Goal: Task Accomplishment & Management: Use online tool/utility

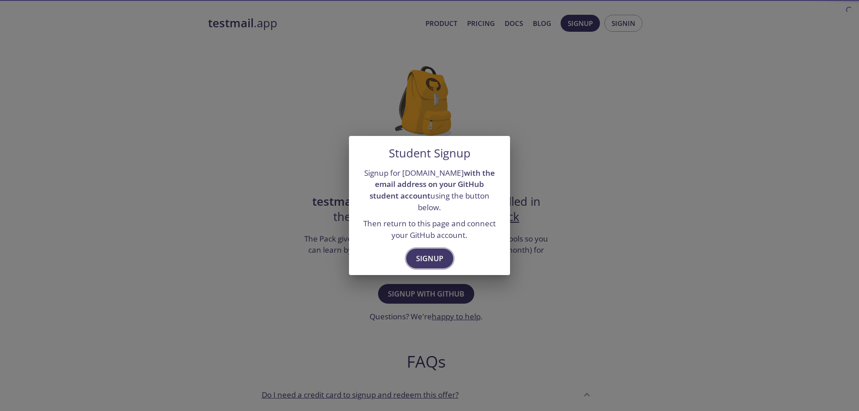
click at [429, 252] on span "Signup" at bounding box center [429, 258] width 27 height 13
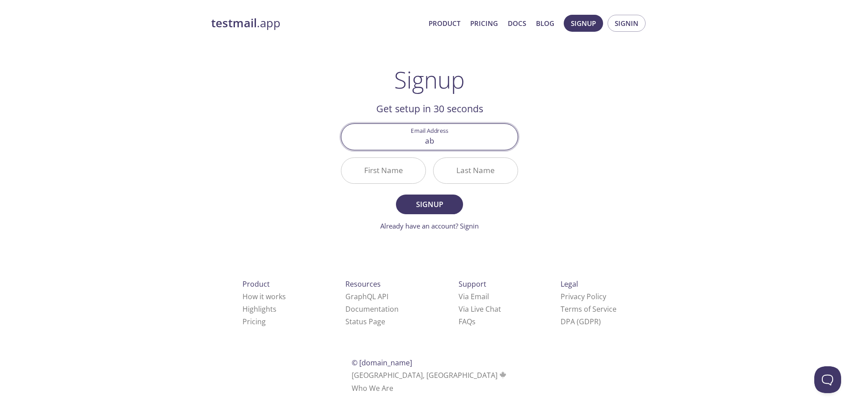
type input "[EMAIL_ADDRESS][DOMAIN_NAME]"
click at [394, 172] on input "First Name" at bounding box center [383, 170] width 84 height 25
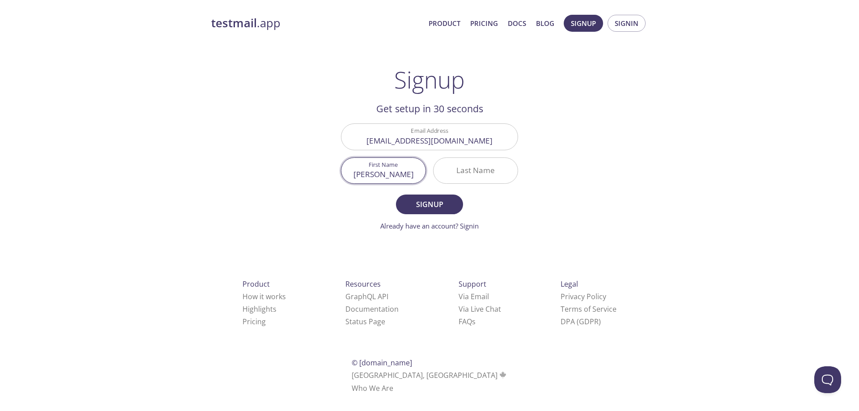
type input "[PERSON_NAME]"
click at [476, 167] on input "Last Name" at bounding box center [475, 170] width 84 height 25
type input "Majid"
click at [441, 206] on span "Signup" at bounding box center [429, 204] width 47 height 13
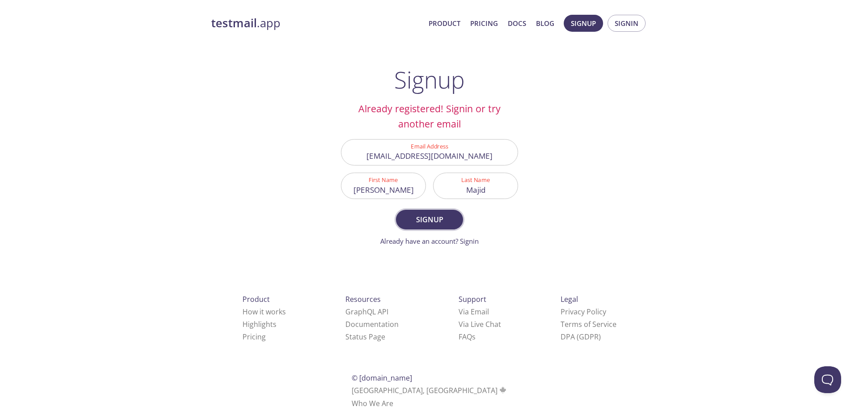
click at [432, 223] on span "Signup" at bounding box center [429, 219] width 47 height 13
click at [466, 245] on link "Already have an account? Signin" at bounding box center [429, 241] width 98 height 9
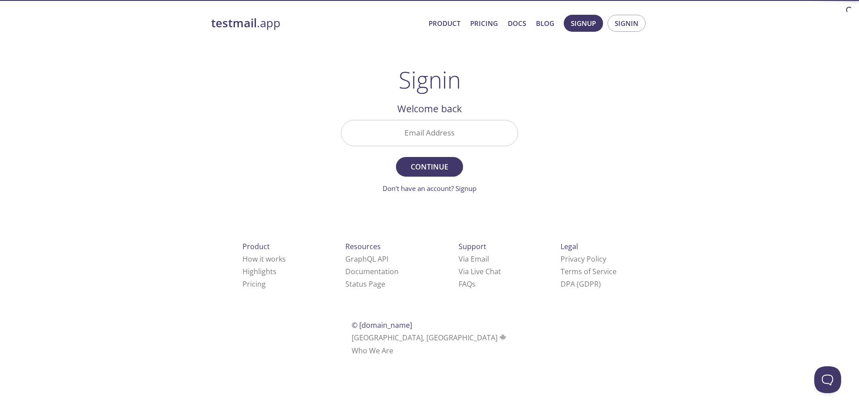
click at [443, 141] on input "Email Address" at bounding box center [429, 132] width 176 height 25
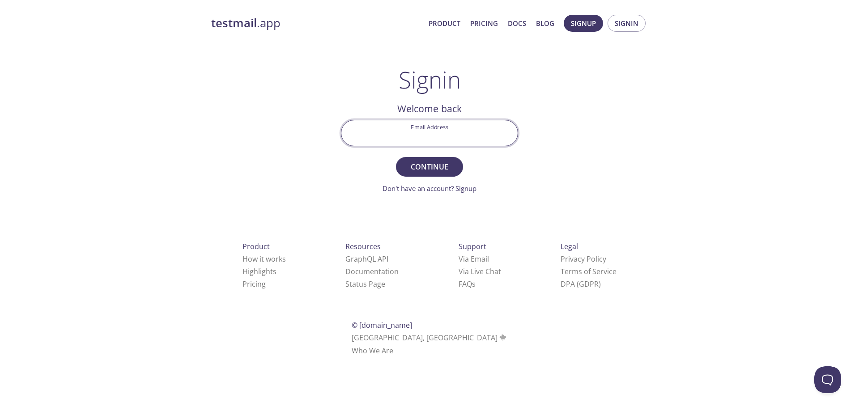
type input "[EMAIL_ADDRESS][DOMAIN_NAME]"
click at [436, 166] on span "Continue" at bounding box center [429, 167] width 47 height 13
click at [406, 131] on input "Signin Security Code" at bounding box center [429, 132] width 176 height 25
paste input "5DU7BNC"
type input "5DU7BNC"
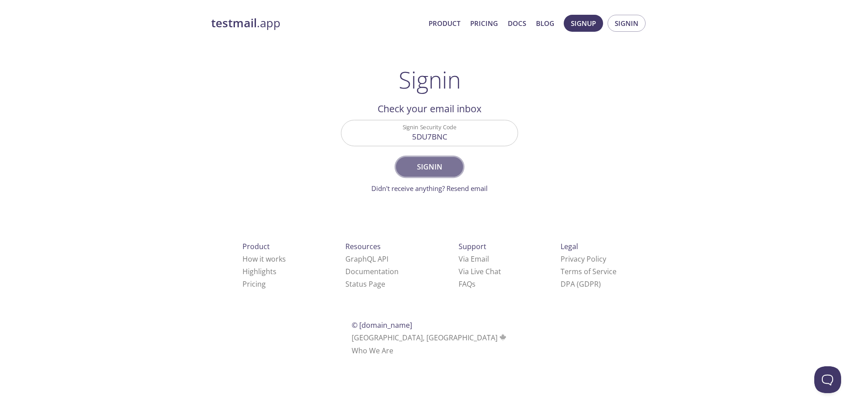
click at [432, 163] on span "Signin" at bounding box center [429, 167] width 47 height 13
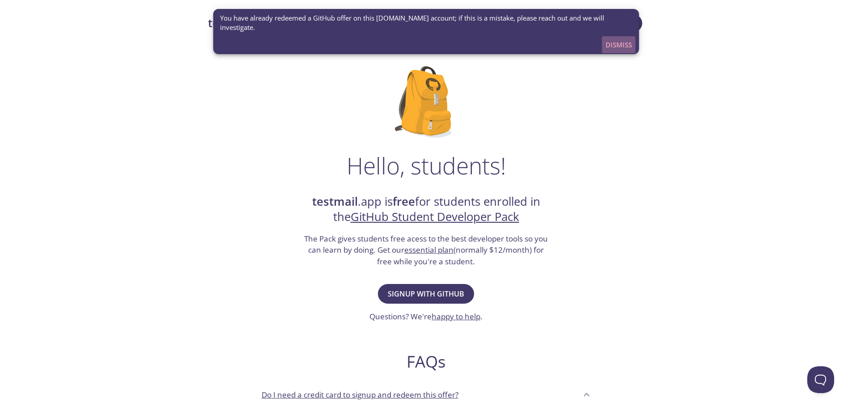
click at [614, 39] on span "Dismiss" at bounding box center [619, 45] width 26 height 12
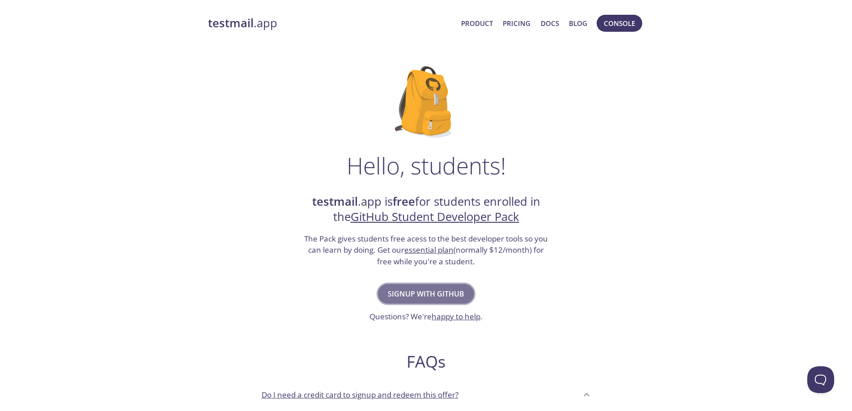
click at [454, 287] on button "Signup with GitHub" at bounding box center [426, 294] width 96 height 20
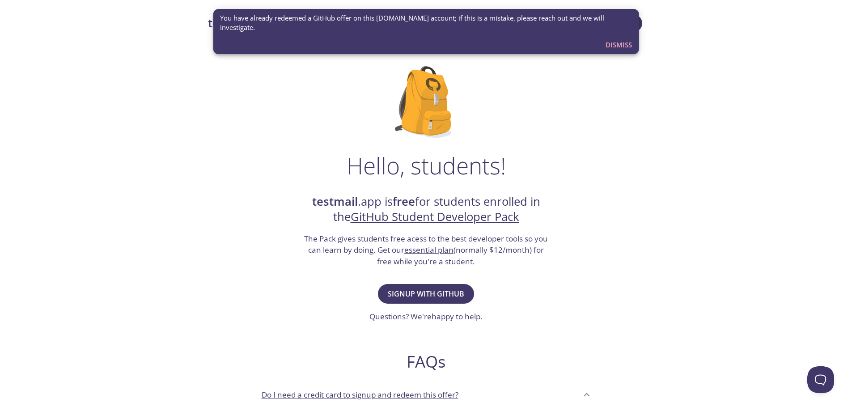
click at [300, 19] on span "You have already redeemed a GitHub offer on this [DOMAIN_NAME] account; if this…" at bounding box center [426, 22] width 412 height 19
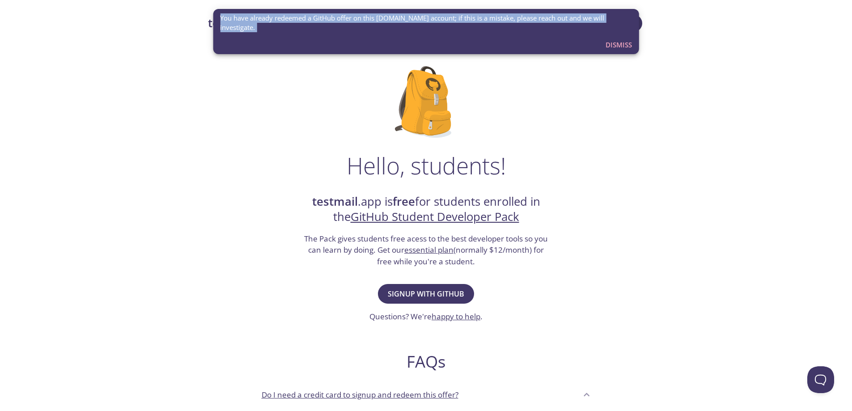
click at [300, 21] on span "You have already redeemed a GitHub offer on this [DOMAIN_NAME] account; if this…" at bounding box center [426, 22] width 412 height 19
copy body "You have already redeemed a GitHub offer on this [DOMAIN_NAME] account; if this…"
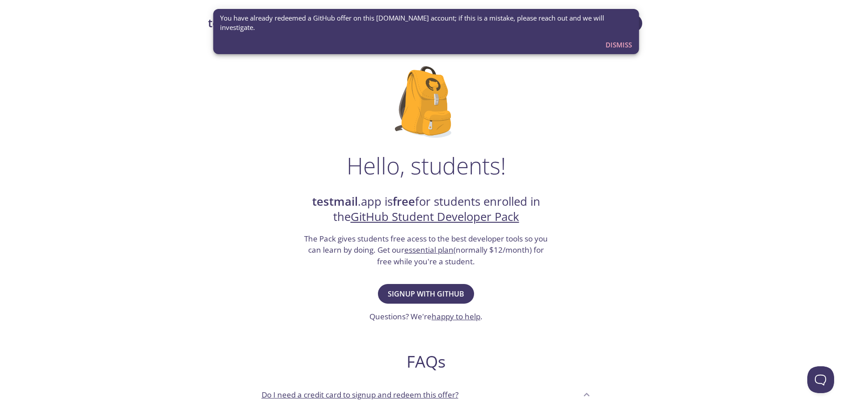
click at [572, 159] on div "Hello, students! testmail .app is free for students enrolled in the GitHub Stud…" at bounding box center [426, 325] width 436 height 546
click at [620, 39] on span "Dismiss" at bounding box center [619, 45] width 26 height 12
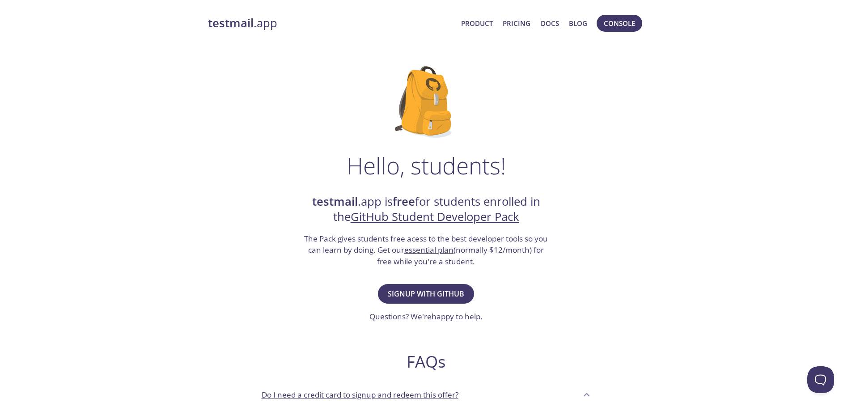
click at [253, 27] on link "testmail .app" at bounding box center [331, 23] width 246 height 15
click at [442, 294] on span "Signup with GitHub" at bounding box center [426, 294] width 76 height 13
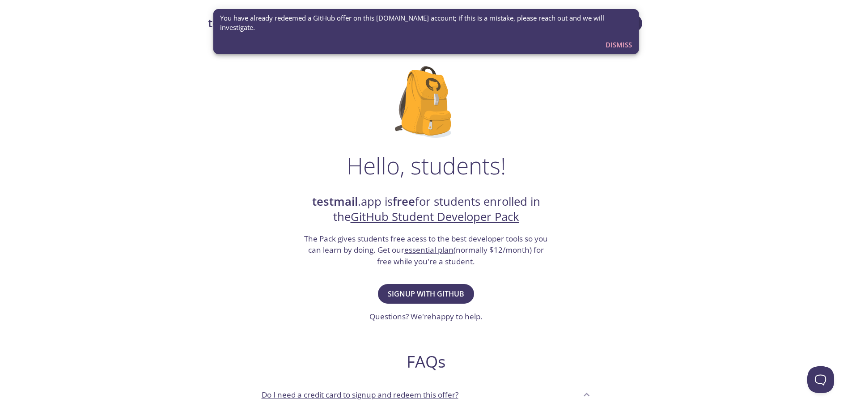
click at [610, 39] on span "Dismiss" at bounding box center [619, 45] width 26 height 12
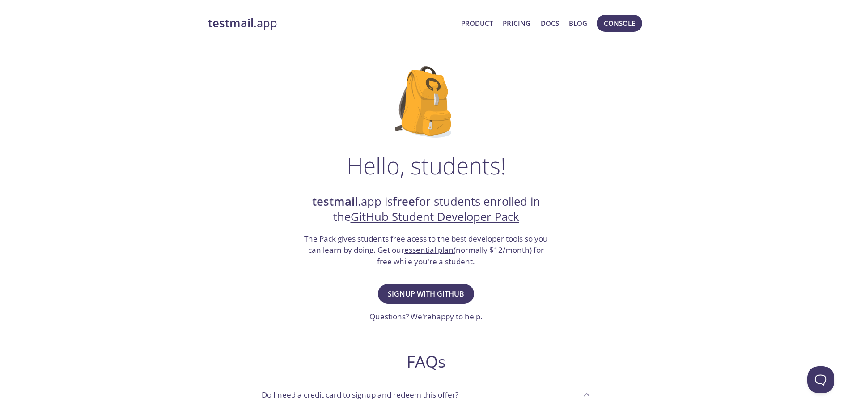
click at [620, 32] on span "Console" at bounding box center [619, 23] width 50 height 21
click at [619, 29] on span "Console" at bounding box center [619, 23] width 31 height 12
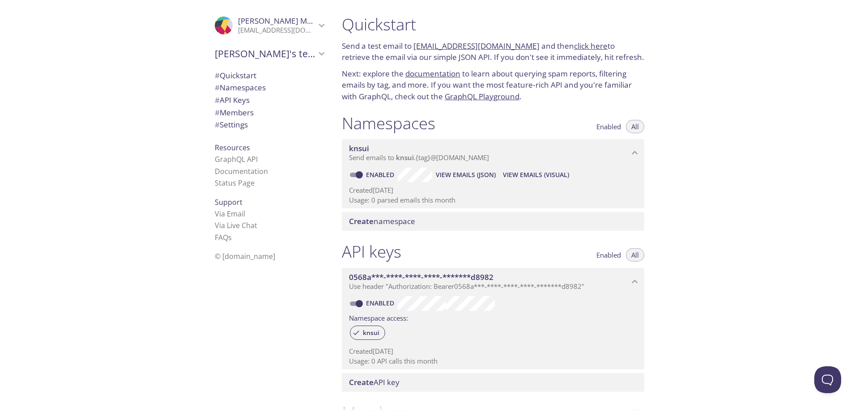
click at [237, 74] on span "# Quickstart" at bounding box center [236, 75] width 42 height 10
click at [402, 223] on span "Create namespace" at bounding box center [382, 221] width 66 height 10
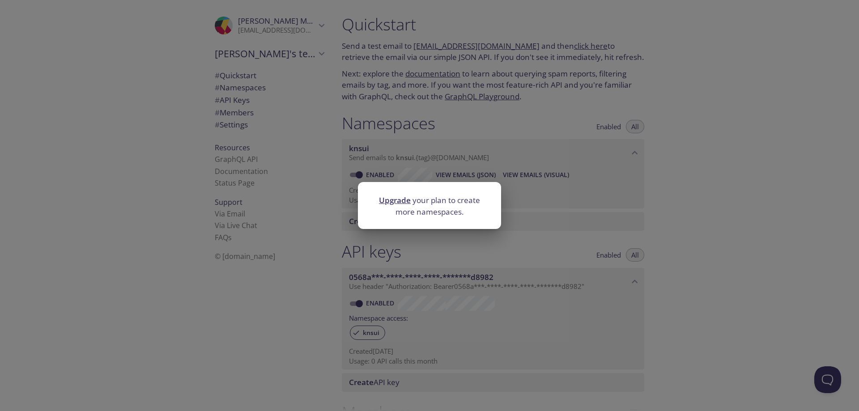
click at [788, 229] on div "Upgrade your plan to create more namespaces." at bounding box center [429, 205] width 859 height 411
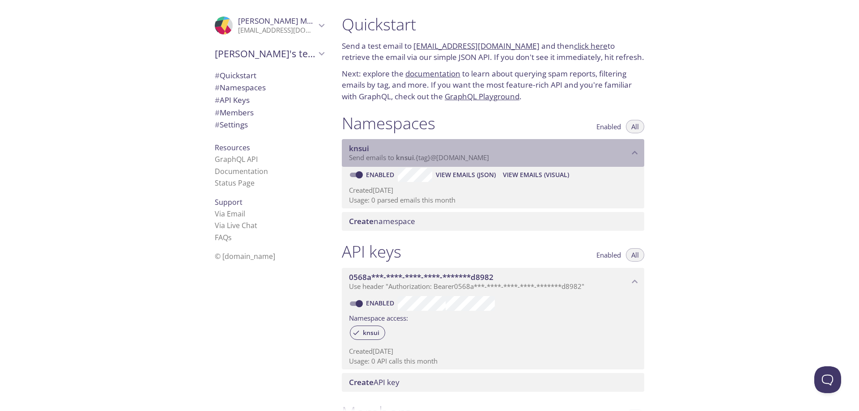
click at [611, 159] on p "Send emails to knsui . {tag} @inbox.testmail.app" at bounding box center [489, 157] width 280 height 9
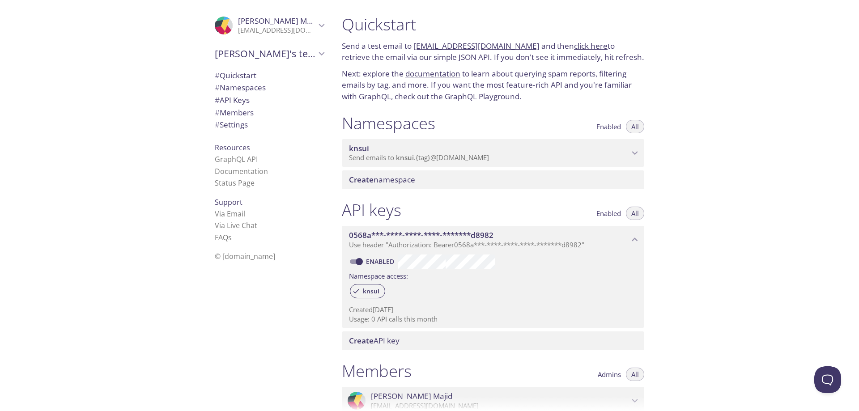
click at [611, 159] on p "Send emails to knsui . {tag} @inbox.testmail.app" at bounding box center [489, 157] width 280 height 9
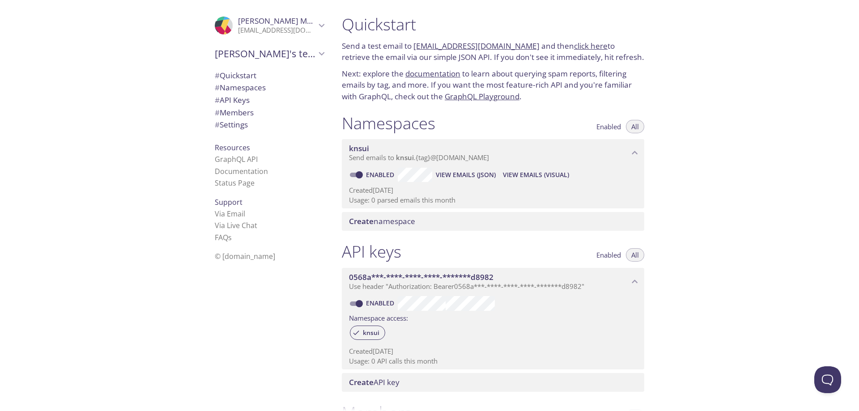
click at [303, 65] on div "Abdul's team" at bounding box center [269, 53] width 123 height 23
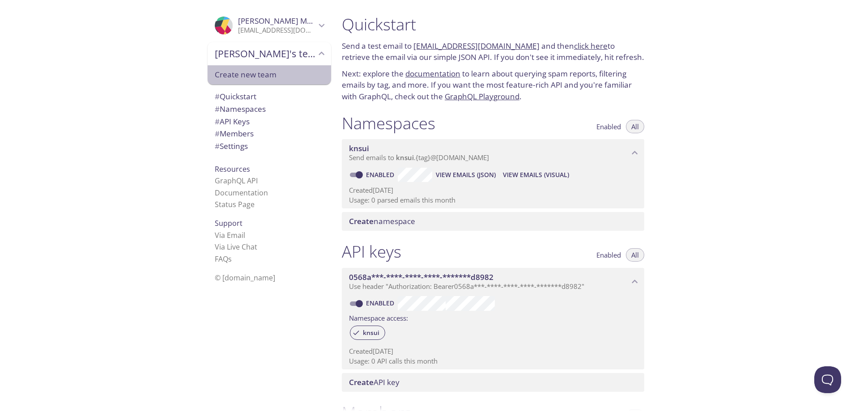
click at [303, 65] on div "Create new team" at bounding box center [269, 75] width 123 height 20
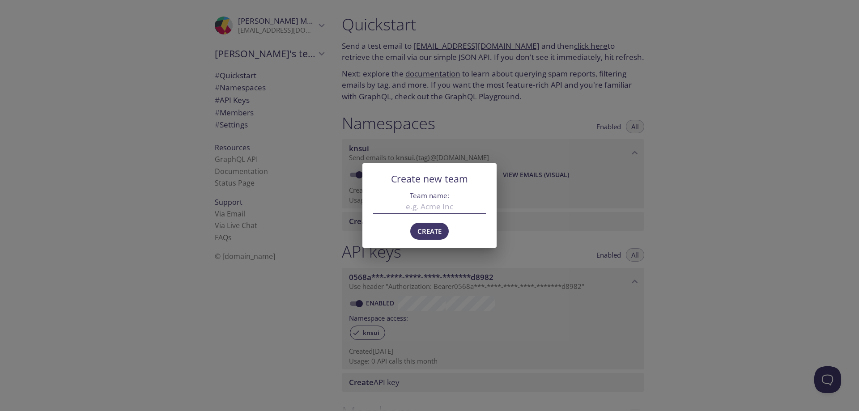
click at [799, 174] on div "Create new team Team name: Create" at bounding box center [429, 205] width 859 height 411
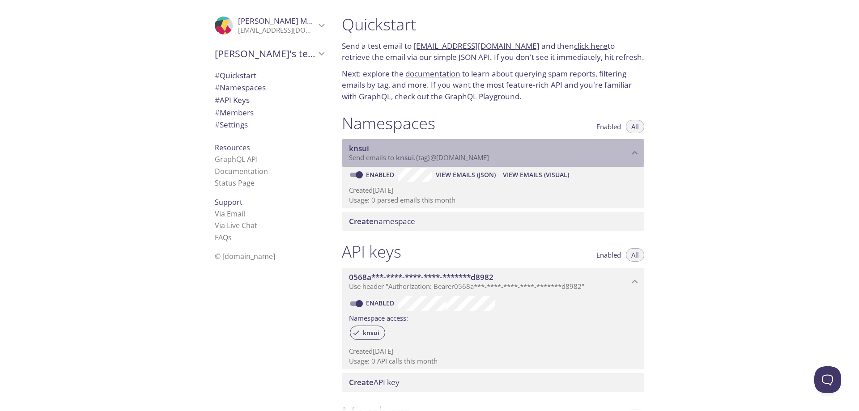
click at [445, 142] on div "knsui Send emails to knsui . {tag} @inbox.testmail.app" at bounding box center [493, 153] width 302 height 28
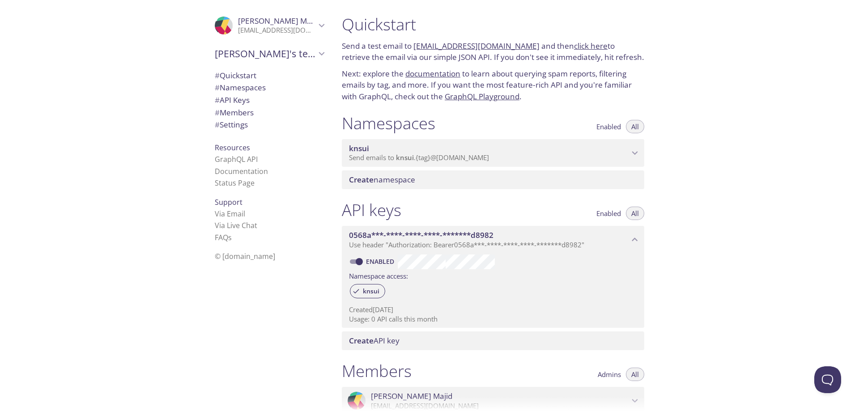
click at [445, 142] on div "knsui Send emails to knsui . {tag} @inbox.testmail.app" at bounding box center [493, 153] width 302 height 28
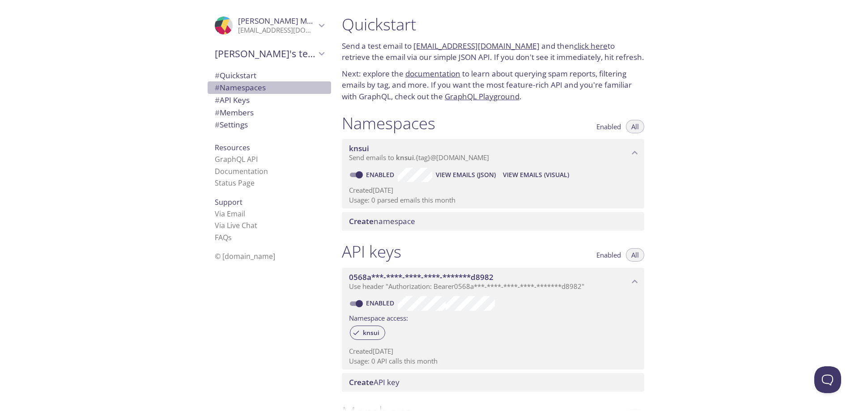
click at [250, 90] on span "# Namespaces" at bounding box center [240, 87] width 51 height 10
click at [438, 73] on link "documentation" at bounding box center [432, 73] width 55 height 10
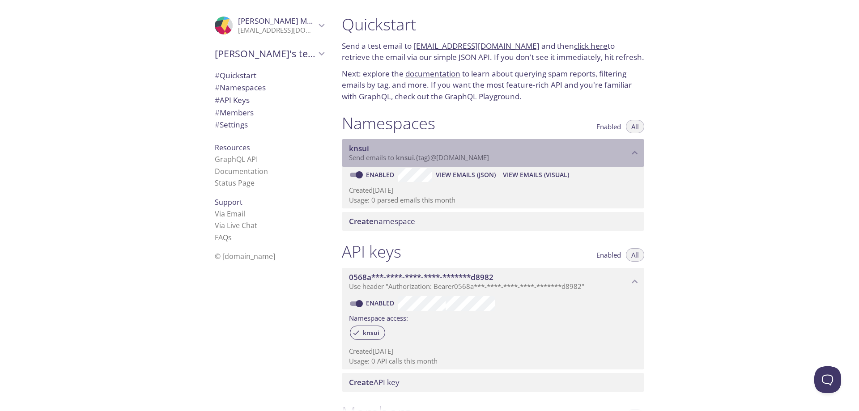
click at [439, 152] on span "knsui" at bounding box center [489, 149] width 280 height 10
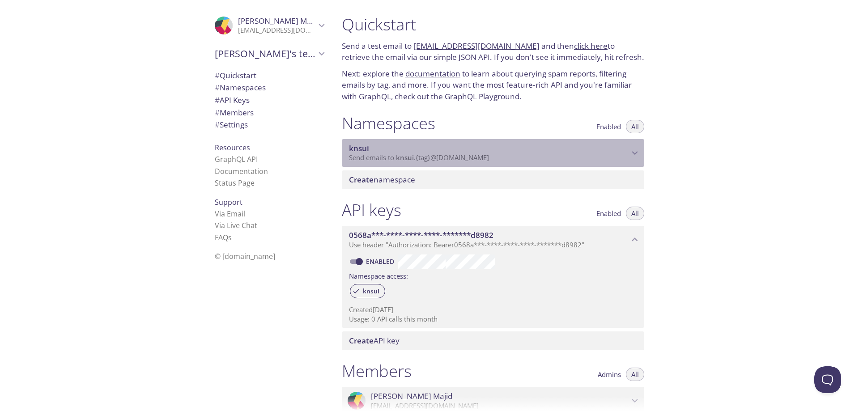
click at [439, 152] on span "knsui" at bounding box center [489, 149] width 280 height 10
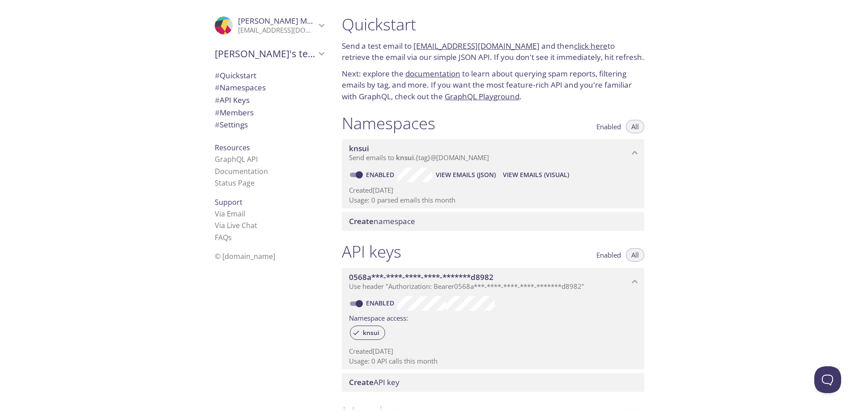
click at [500, 162] on p "Send emails to knsui . {tag} @inbox.testmail.app" at bounding box center [489, 157] width 280 height 9
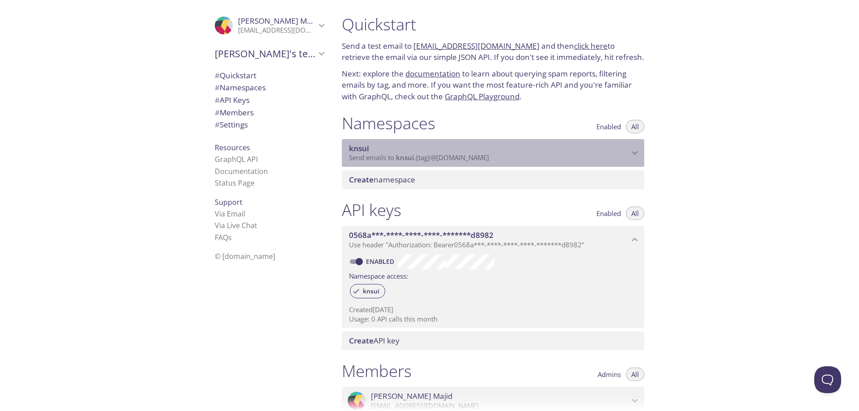
click at [446, 158] on span "Send emails to knsui . {tag} @inbox.testmail.app" at bounding box center [419, 157] width 140 height 9
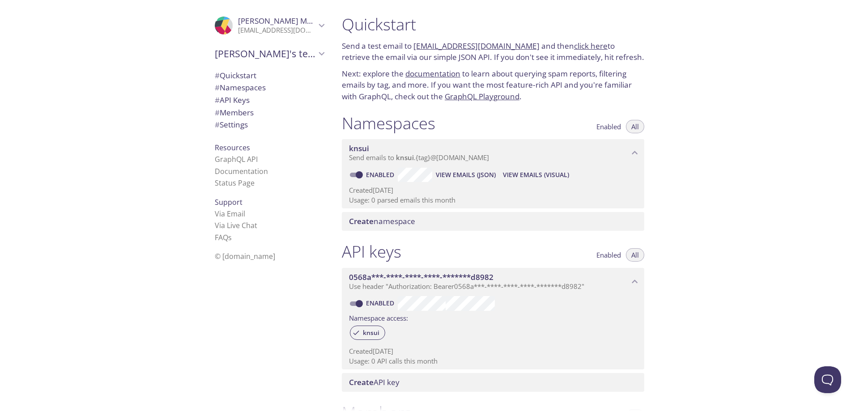
drag, startPoint x: 446, startPoint y: 158, endPoint x: 849, endPoint y: 224, distance: 408.6
click at [849, 224] on div "Quickstart Send a test email to knsui.test@inbox.testmail.app and then click he…" at bounding box center [597, 205] width 524 height 411
drag, startPoint x: 534, startPoint y: 176, endPoint x: 378, endPoint y: -54, distance: 277.7
click at [378, 0] on html ".cls-1 { fill: #6d5ca8; } .cls-2 { fill: #3fc191; } .cls-3 { fill: #3b4752; } .…" at bounding box center [429, 205] width 859 height 411
click at [553, 176] on span "View Emails (Visual)" at bounding box center [536, 174] width 66 height 11
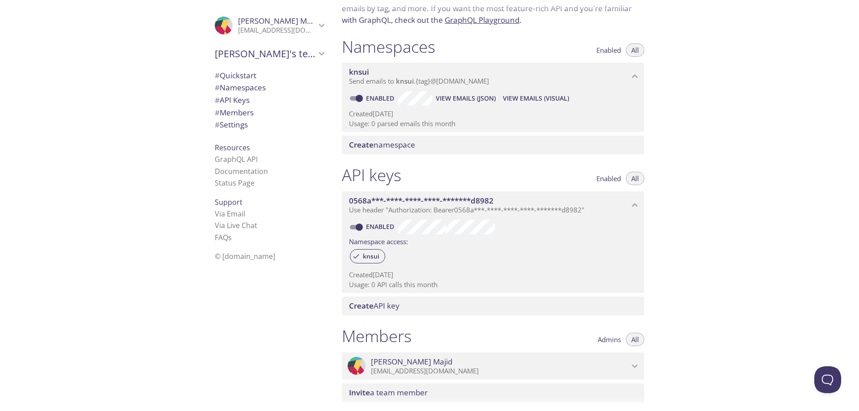
scroll to position [68, 0]
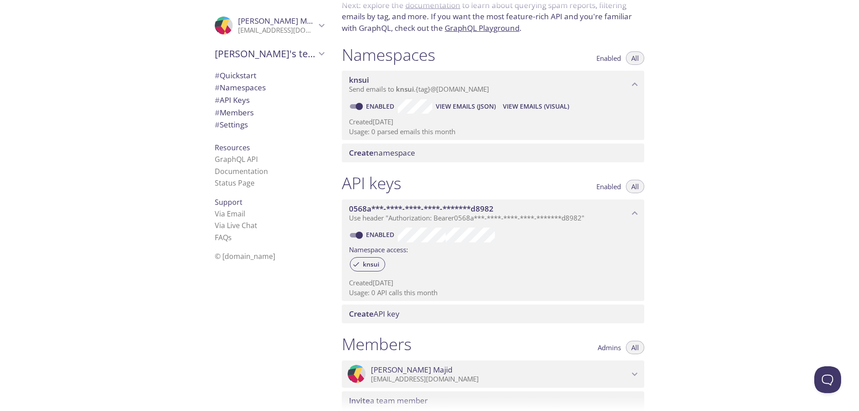
click at [454, 103] on span "View Emails (JSON)" at bounding box center [466, 106] width 60 height 11
click at [529, 101] on span "View Emails (Visual)" at bounding box center [536, 106] width 66 height 11
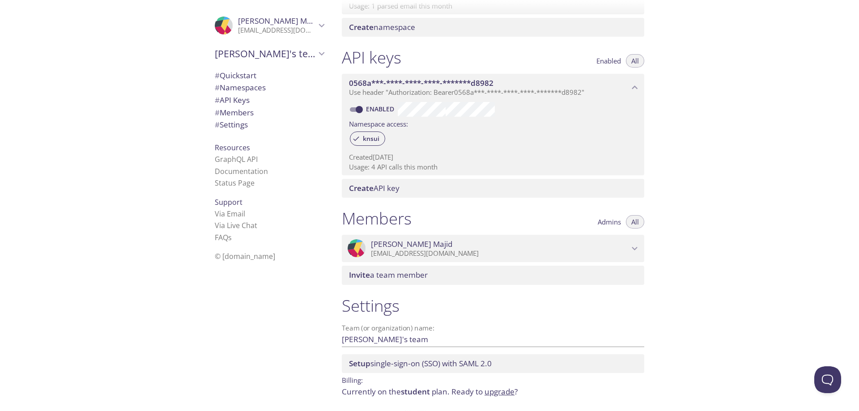
scroll to position [195, 0]
click at [523, 272] on span "Invite a team member" at bounding box center [495, 274] width 292 height 10
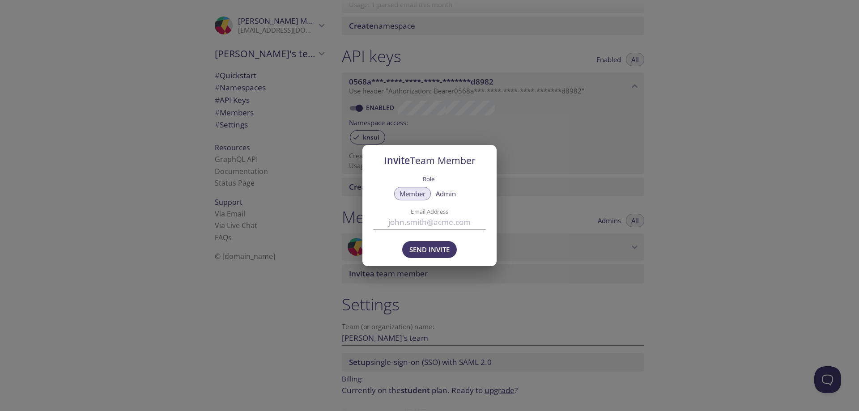
click at [780, 178] on div "Invite Team Member Role Member Admin Email Address Send Invite" at bounding box center [429, 205] width 859 height 411
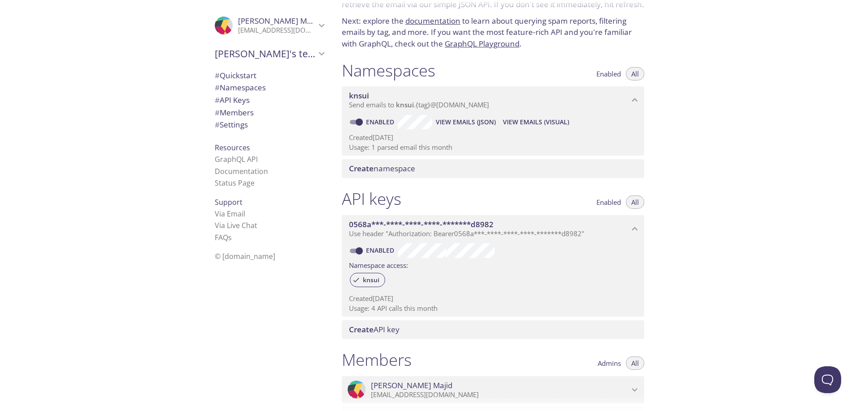
scroll to position [52, 0]
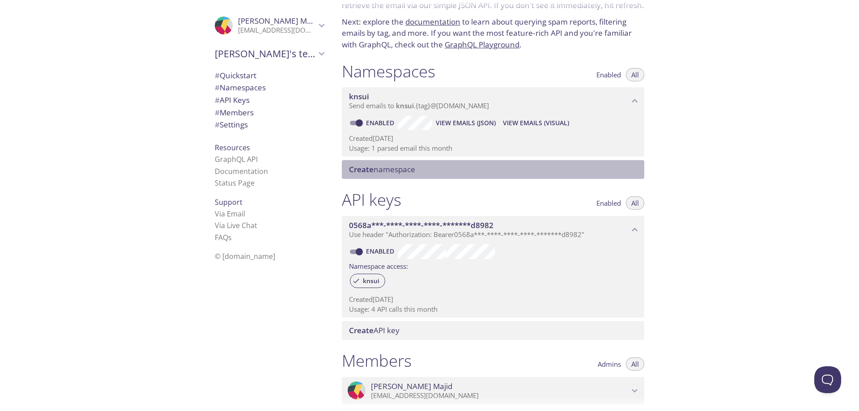
click at [419, 161] on div "Create namespace" at bounding box center [493, 169] width 302 height 19
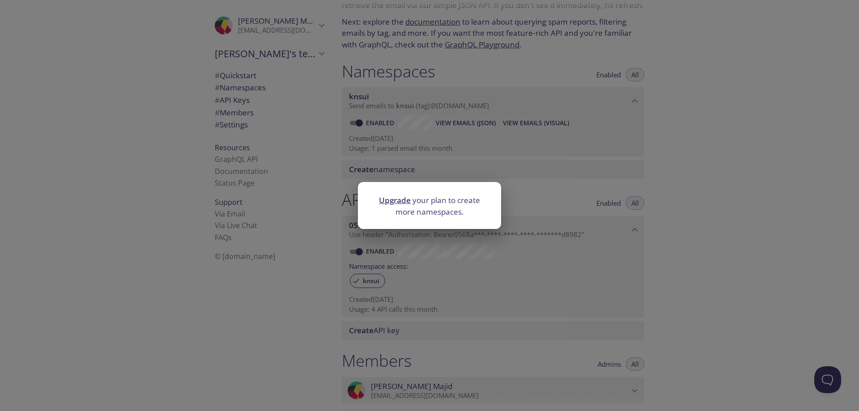
click at [751, 157] on div "Upgrade your plan to create more namespaces." at bounding box center [429, 205] width 859 height 411
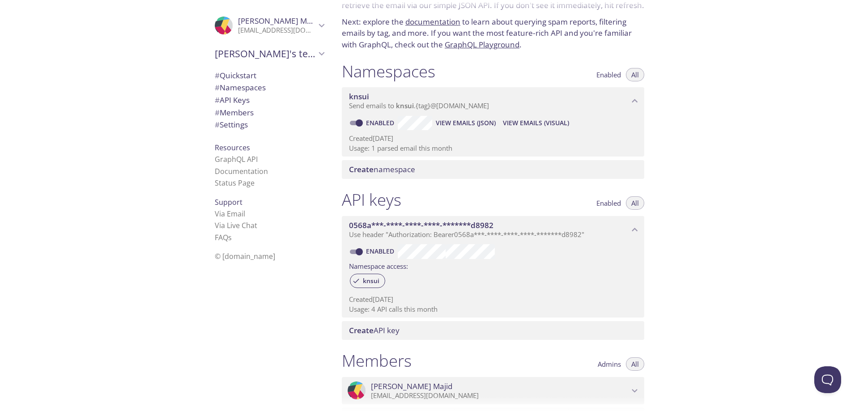
scroll to position [0, 0]
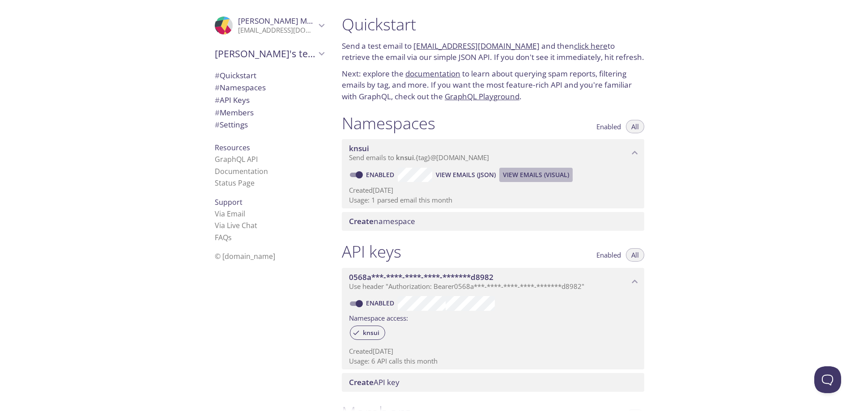
click at [521, 174] on span "View Emails (Visual)" at bounding box center [536, 174] width 66 height 11
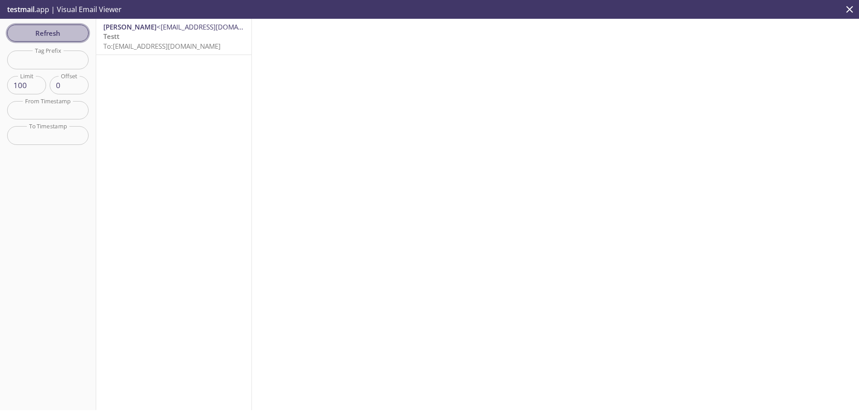
click at [54, 37] on span "Refresh" at bounding box center [47, 33] width 67 height 12
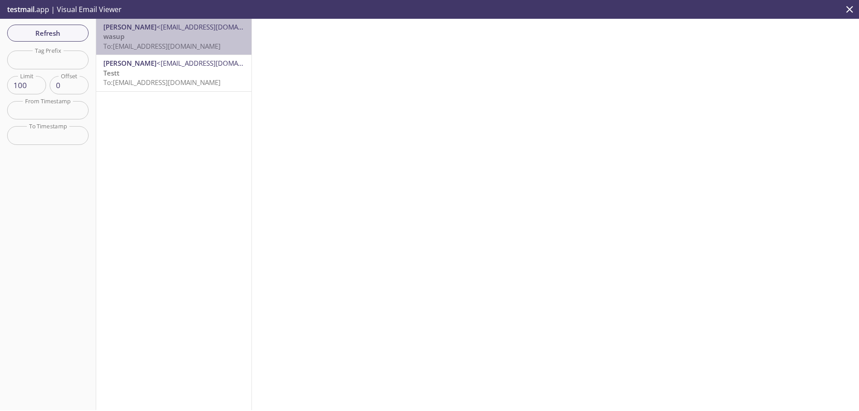
click at [176, 47] on span "To: knsui.majid.amz@inbox.testmail.app" at bounding box center [161, 46] width 117 height 9
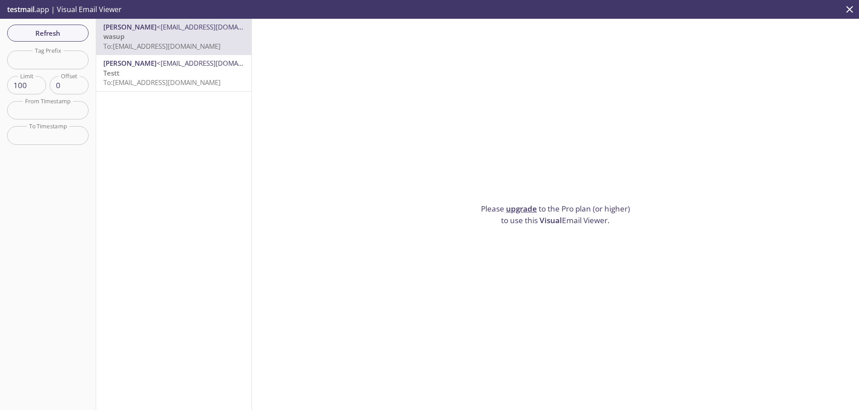
click at [203, 82] on span "To: knsui.amz@inbox.testmail.app" at bounding box center [161, 82] width 117 height 9
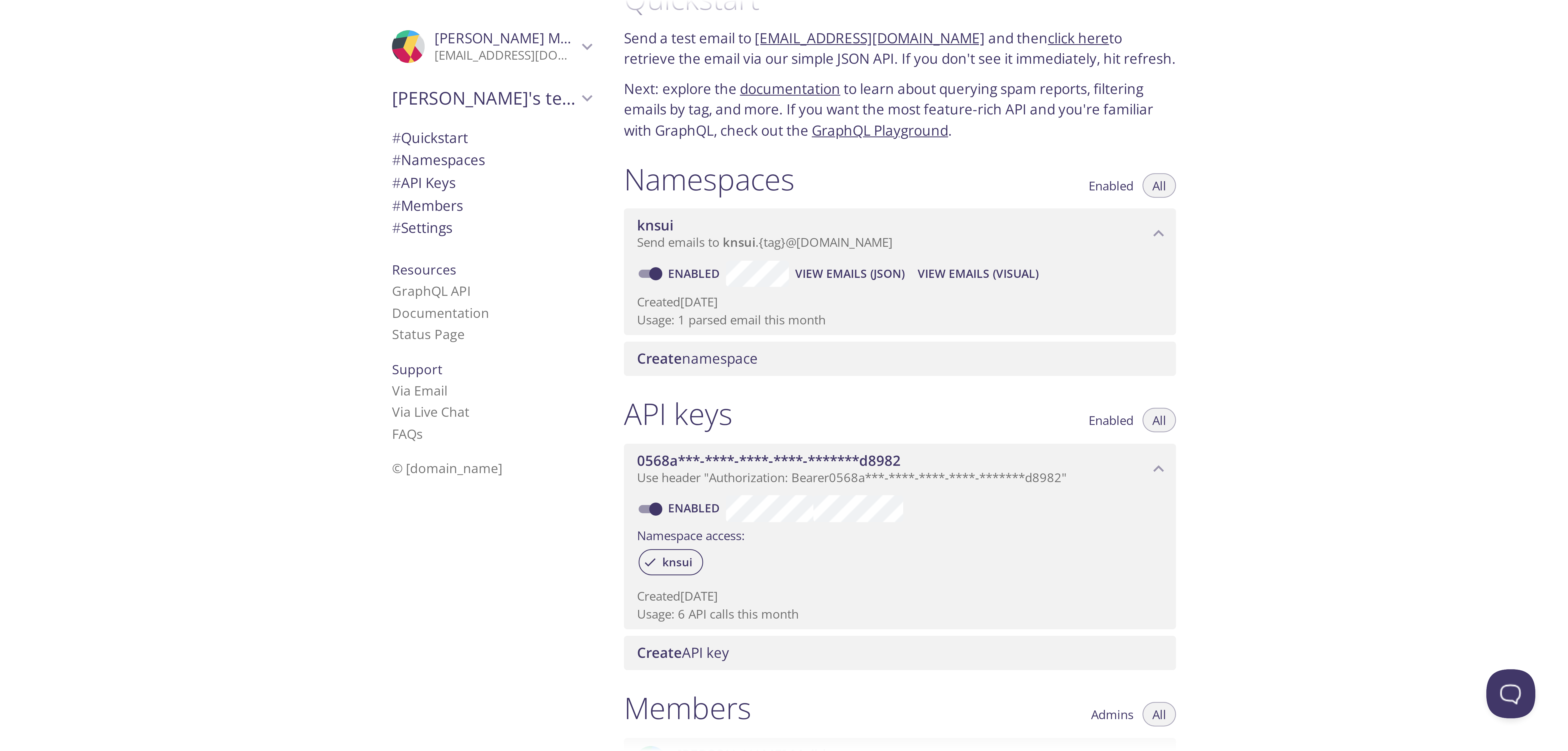
scroll to position [15, 0]
click at [285, 94] on span "View Emails (JSON)" at bounding box center [284, 92] width 37 height 7
click at [310, 83] on p "Send emails to knsui . {tag} @inbox.testmail.app" at bounding box center [298, 82] width 170 height 5
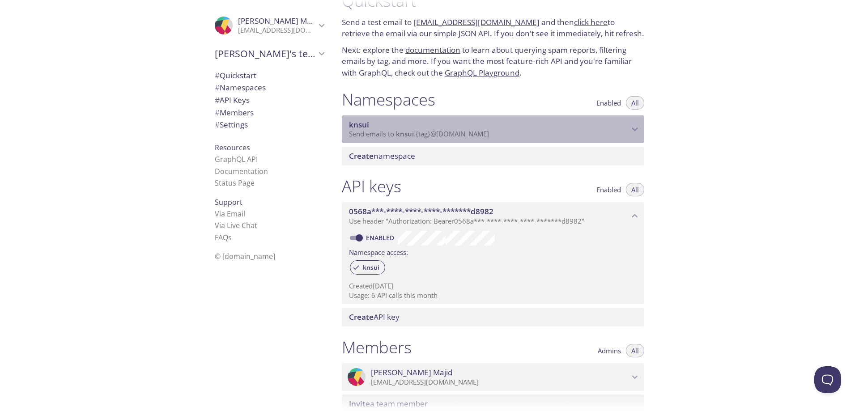
click at [502, 140] on div "knsui Send emails to knsui . {tag} @inbox.testmail.app" at bounding box center [493, 129] width 302 height 28
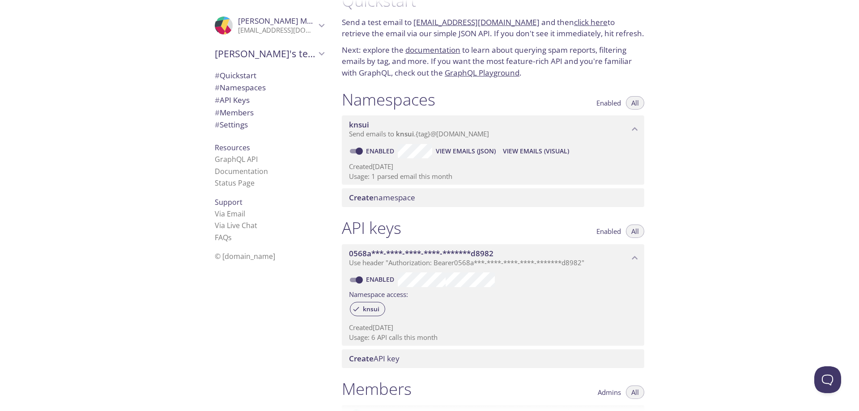
click at [525, 149] on span "View Emails (Visual)" at bounding box center [536, 151] width 66 height 11
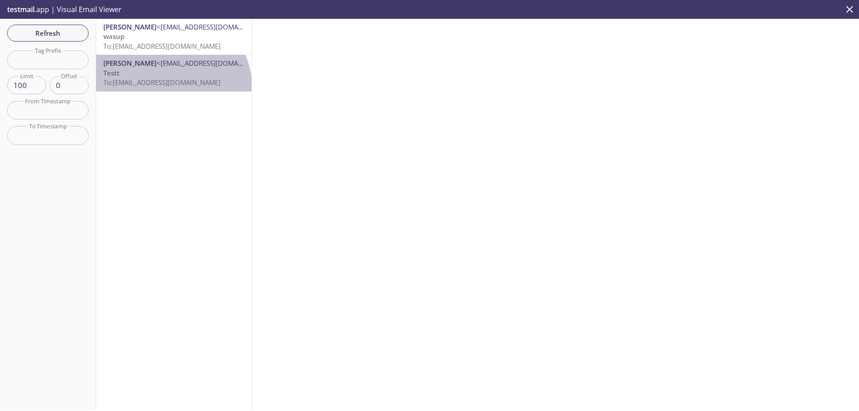
click at [166, 89] on div "Abdul Majid <abdulmajidzeeshan4@gmail.com> Testt To: knsui.amz@inbox.testmail.a…" at bounding box center [173, 73] width 155 height 36
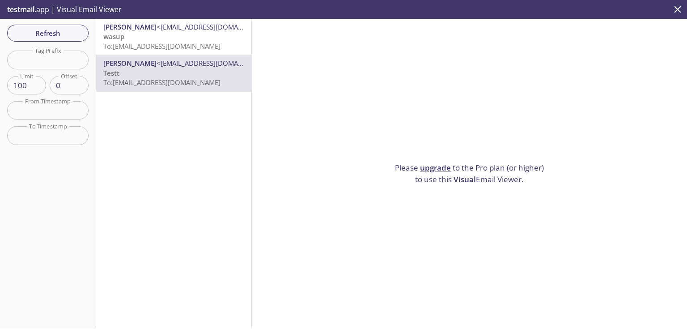
click at [320, 154] on div "Please upgrade to the Pro plan (or higher) to use this Visual Email Viewer." at bounding box center [469, 173] width 435 height 309
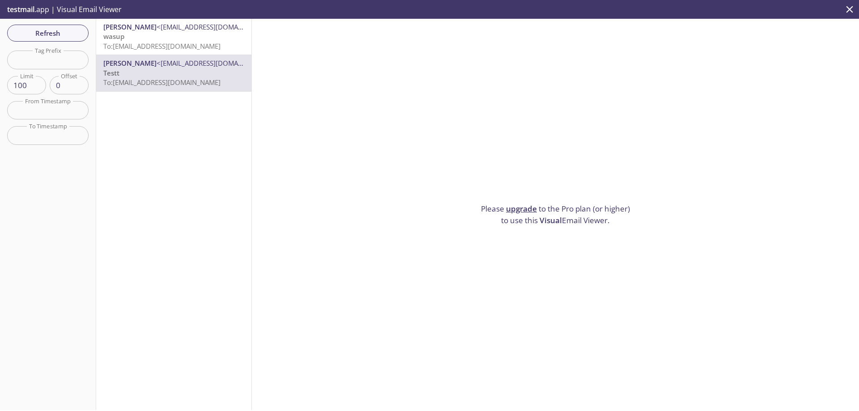
click at [118, 160] on div "Abdul Majid <abdulmajidzeeshan4@gmail.com> wasup To: knsui.majid.amz@inbox.test…" at bounding box center [174, 214] width 156 height 391
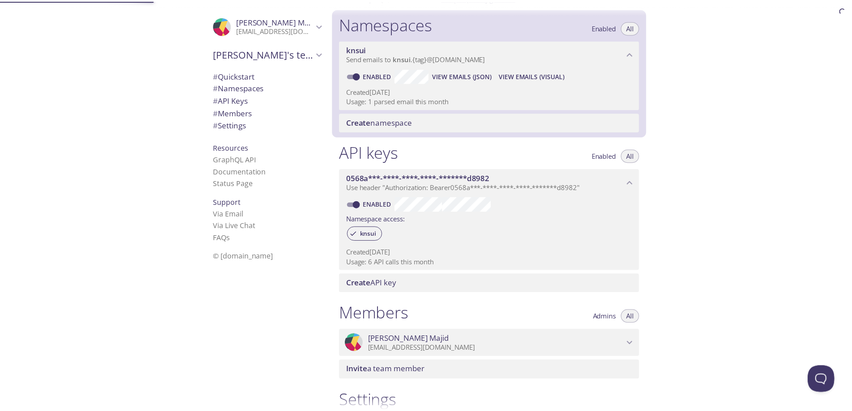
scroll to position [113, 0]
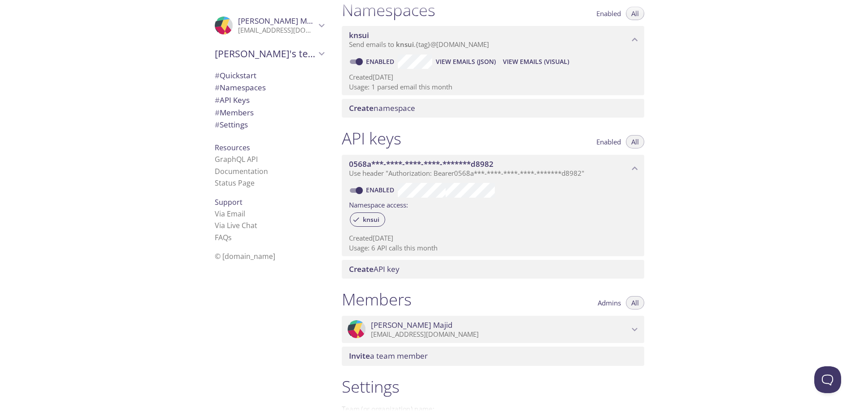
click at [528, 62] on span "View Emails (Visual)" at bounding box center [536, 61] width 66 height 11
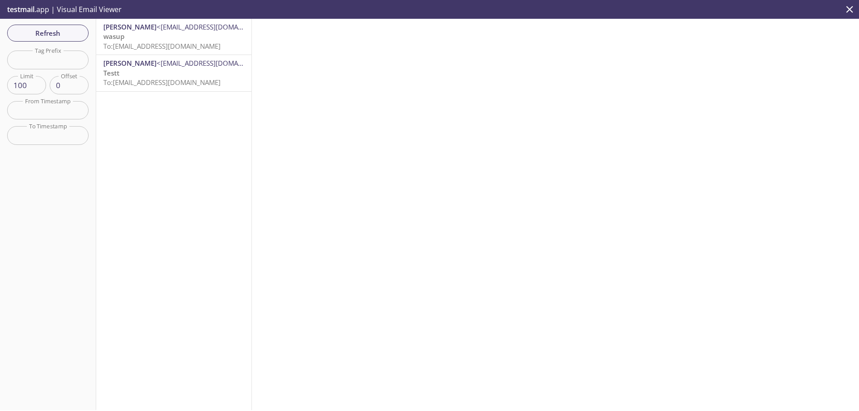
click at [212, 32] on p "wasup To: knsui.majid.amz@inbox.testmail.app" at bounding box center [173, 41] width 141 height 19
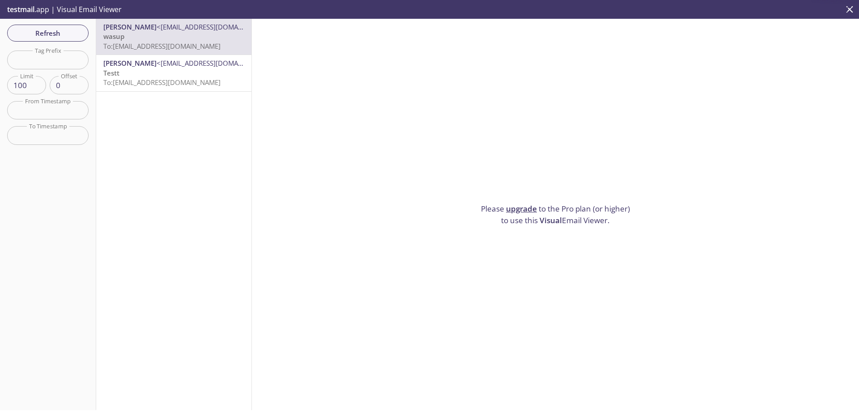
click at [524, 207] on link "upgrade" at bounding box center [521, 208] width 31 height 10
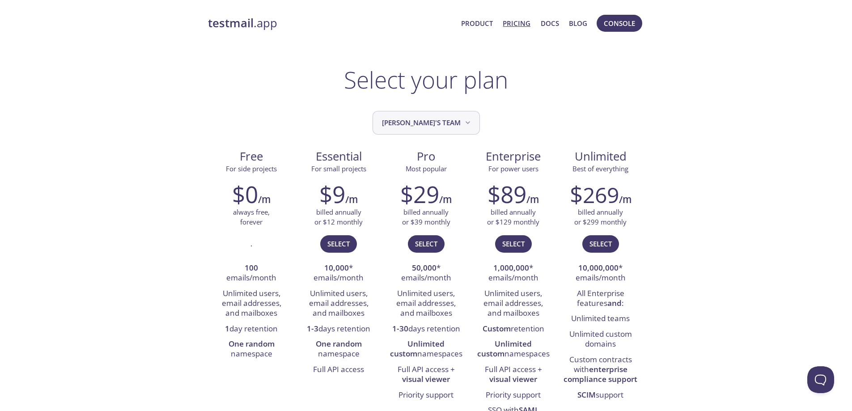
click at [444, 125] on span "Abdul's team" at bounding box center [427, 123] width 90 height 12
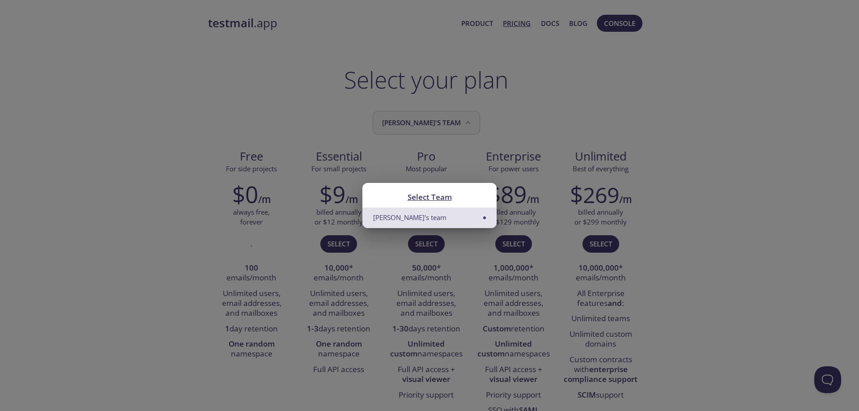
click at [444, 125] on div "Select Team Abdul's team" at bounding box center [429, 205] width 859 height 411
